Goal: Find specific page/section: Find specific page/section

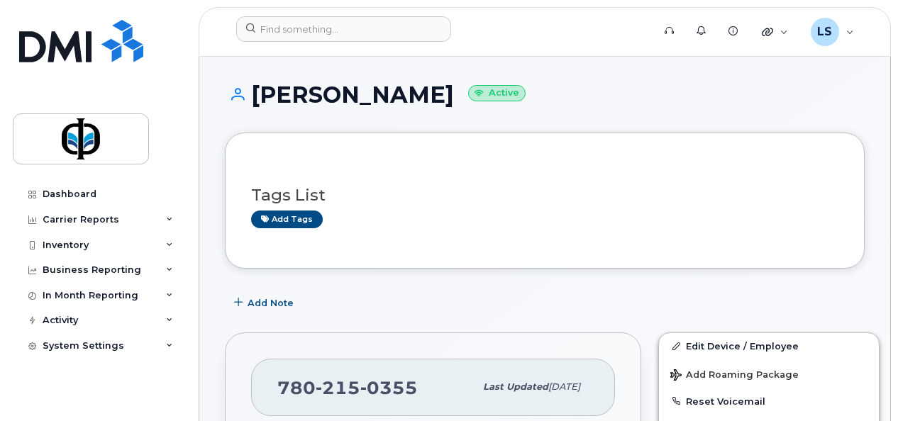
scroll to position [410, 0]
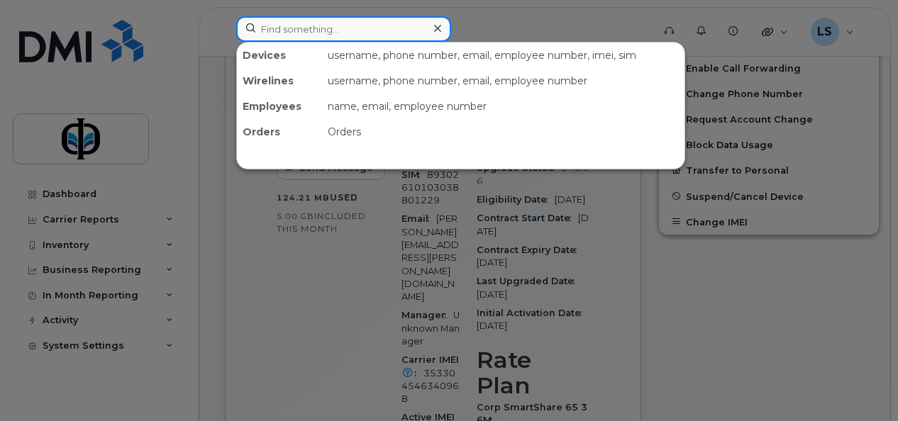
click at [355, 34] on input at bounding box center [343, 29] width 215 height 26
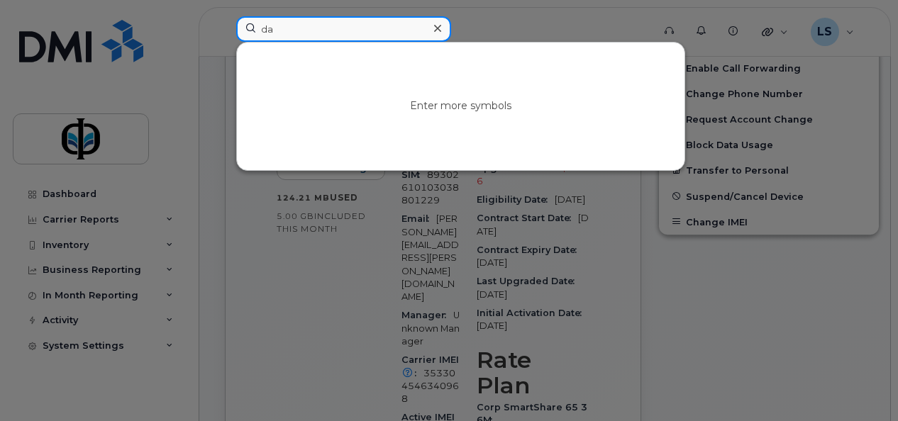
type input "[PERSON_NAME]"
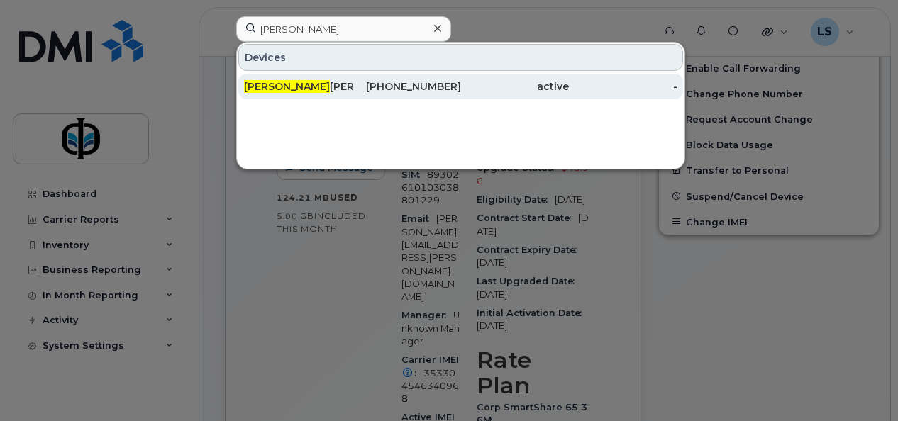
click at [312, 79] on div "[PERSON_NAME]" at bounding box center [298, 86] width 109 height 14
